Goal: Task Accomplishment & Management: Manage account settings

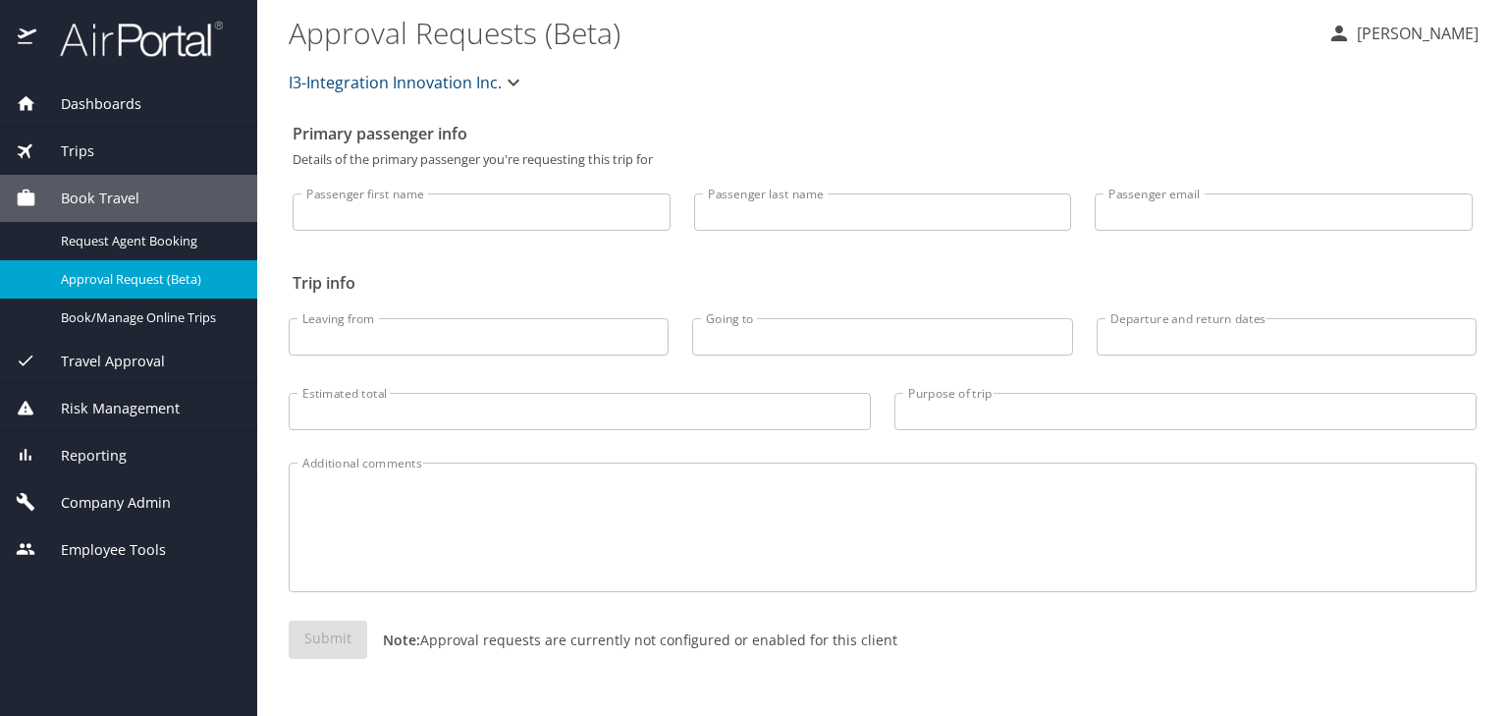
click at [122, 495] on span "Company Admin" at bounding box center [103, 503] width 135 height 22
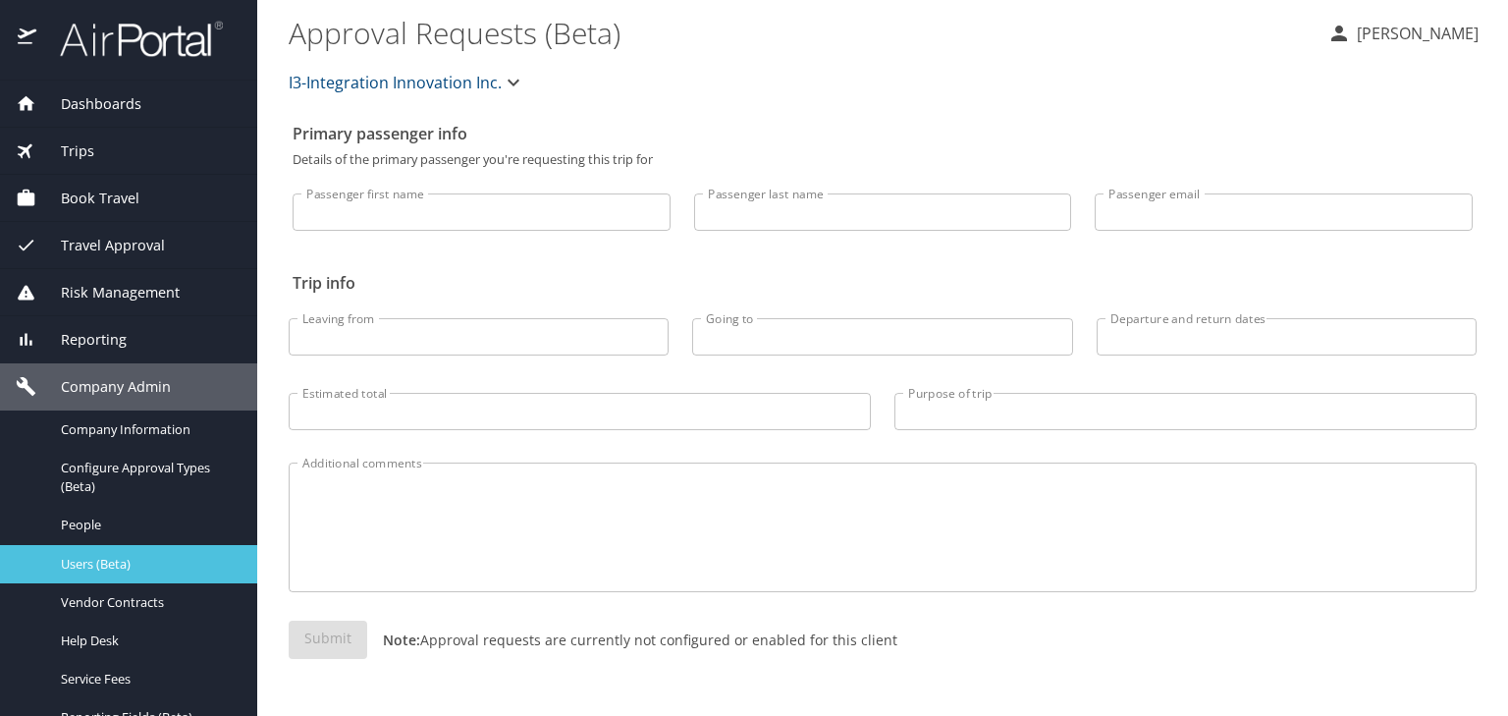
click at [118, 567] on span "Users (Beta)" at bounding box center [147, 564] width 173 height 19
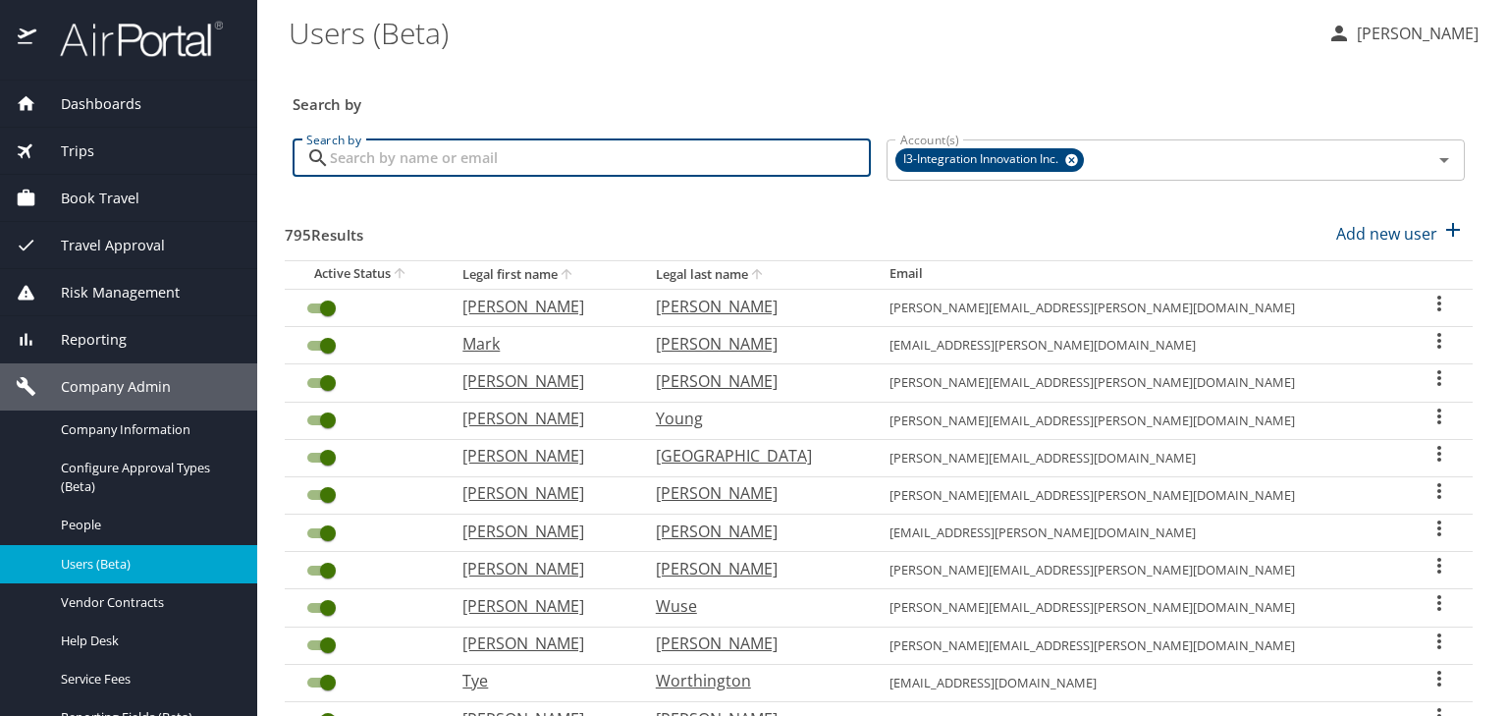
click at [635, 152] on input "Search by" at bounding box center [600, 157] width 541 height 37
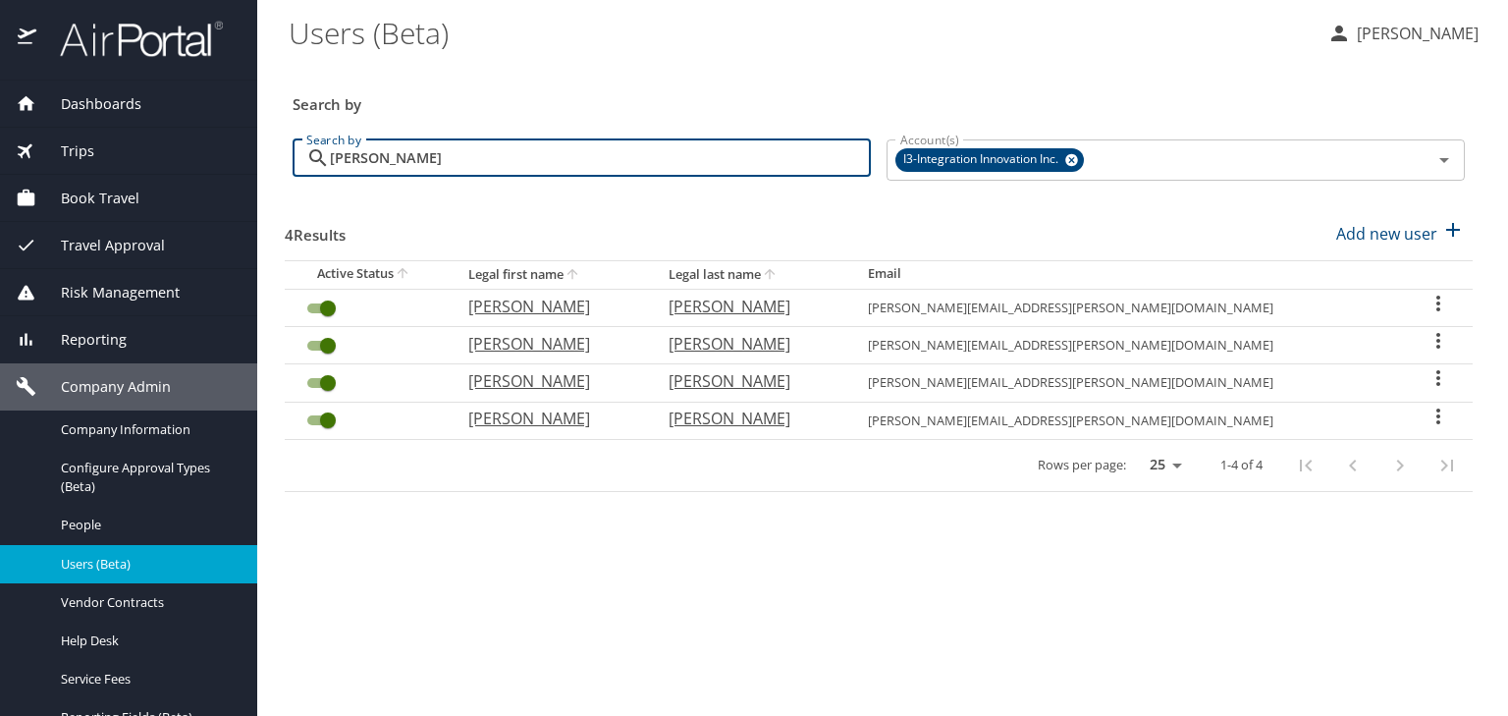
type input "[PERSON_NAME]"
click at [1429, 412] on icon "User Search Table" at bounding box center [1438, 416] width 24 height 24
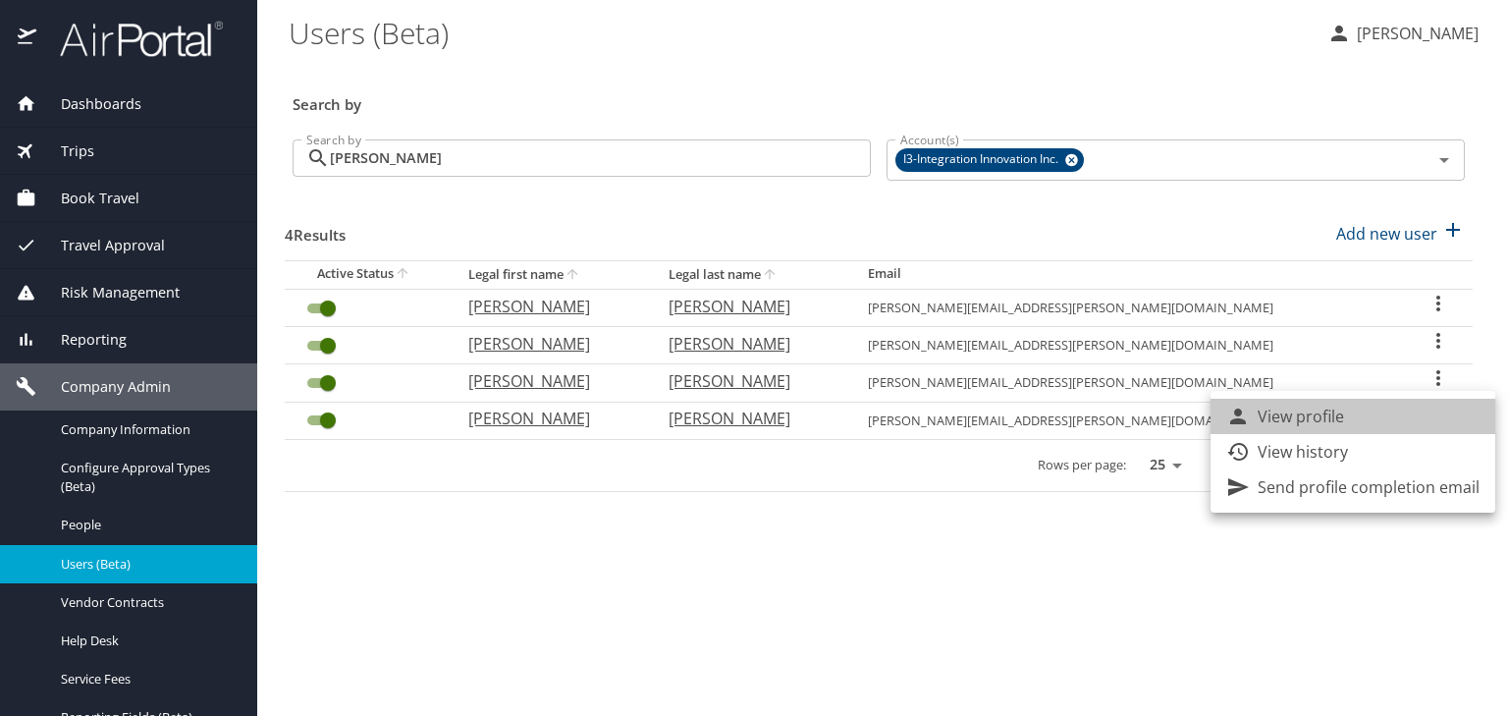
click at [1376, 428] on li "View profile" at bounding box center [1353, 416] width 285 height 35
select select "US"
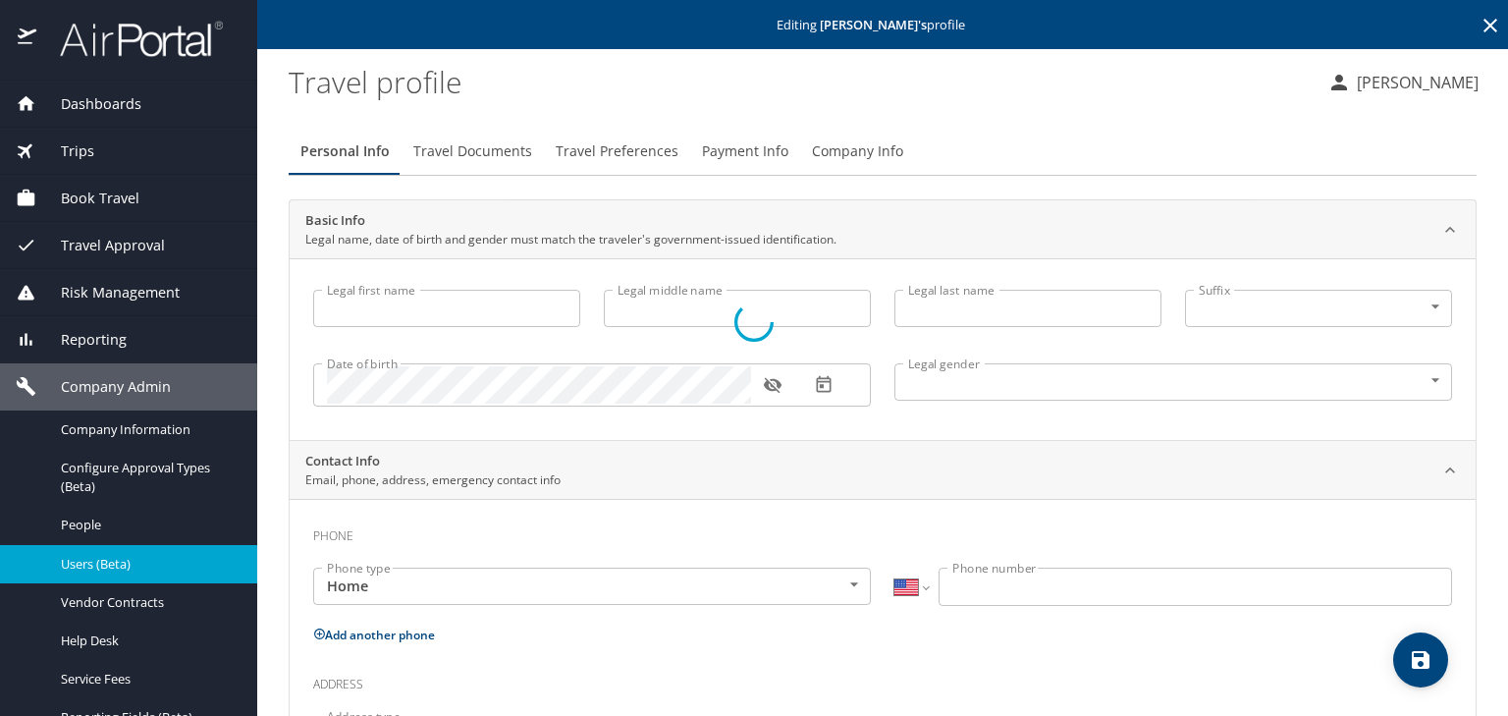
type input "[PERSON_NAME]"
type input "[DEMOGRAPHIC_DATA]"
type input "[PERSON_NAME]"
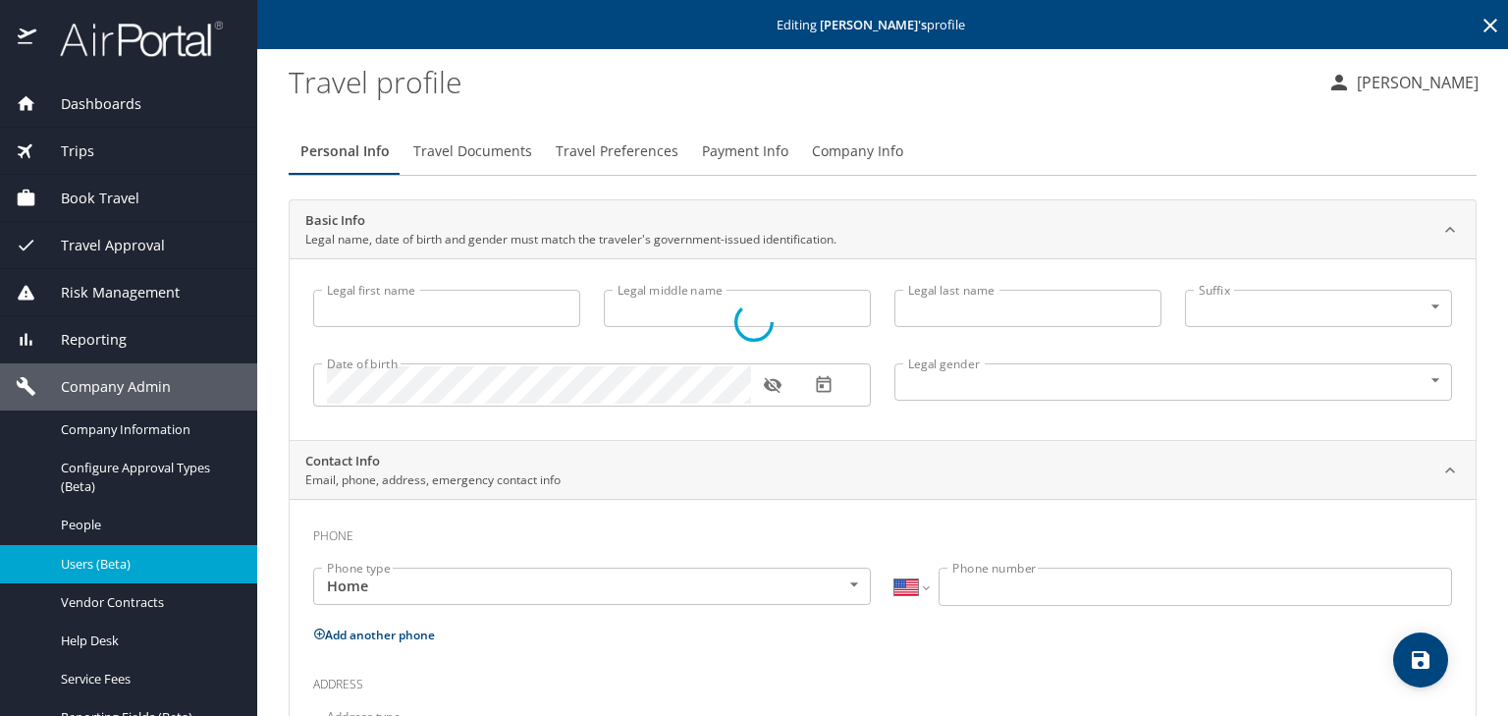
type input "[PERSON_NAME]"
type input "[PHONE_NUMBER]"
select select "US"
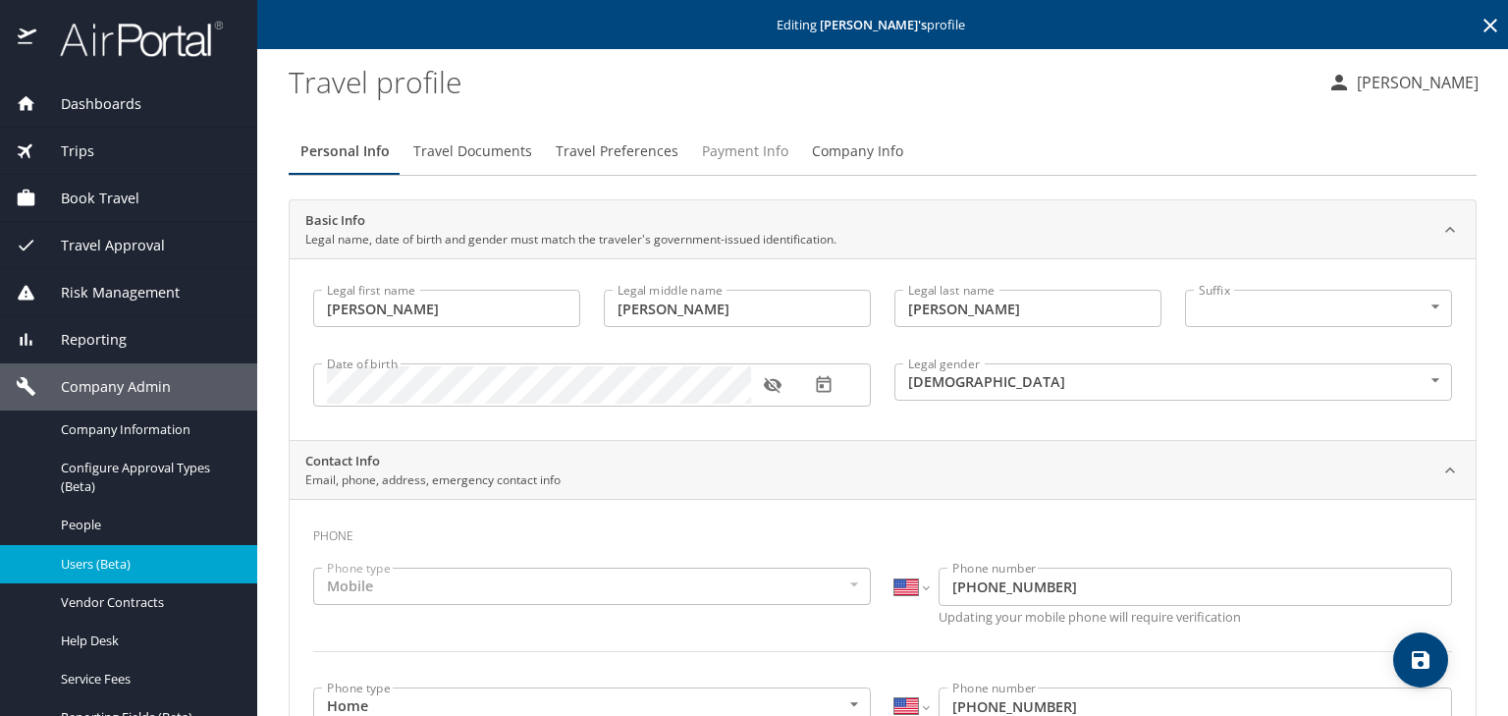
click at [732, 153] on span "Payment Info" at bounding box center [745, 151] width 86 height 25
